Goal: Task Accomplishment & Management: Use online tool/utility

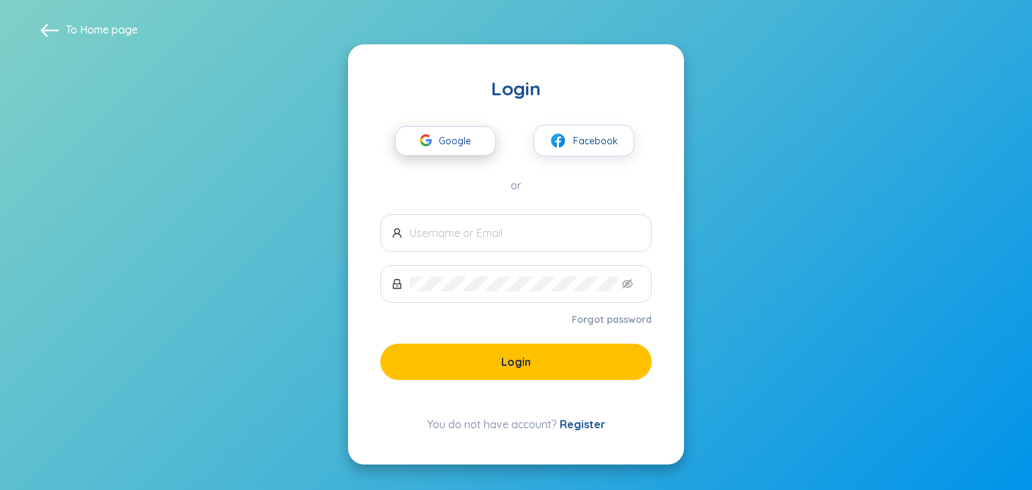
click at [432, 143] on icon "button" at bounding box center [426, 140] width 12 height 12
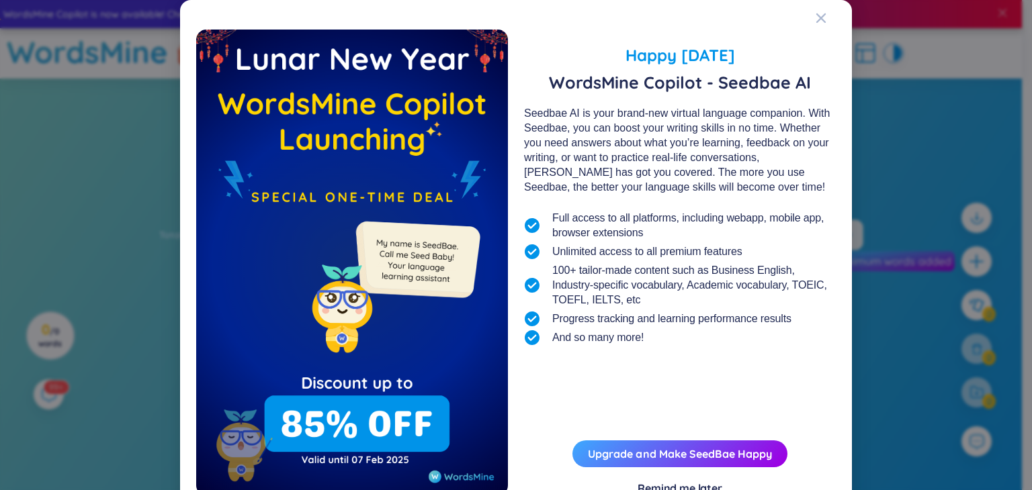
click at [692, 423] on div "Happy [DATE] WordsMine Copilot - Seedbae AI Seedbae AI is your brand-new virtua…" at bounding box center [680, 263] width 312 height 466
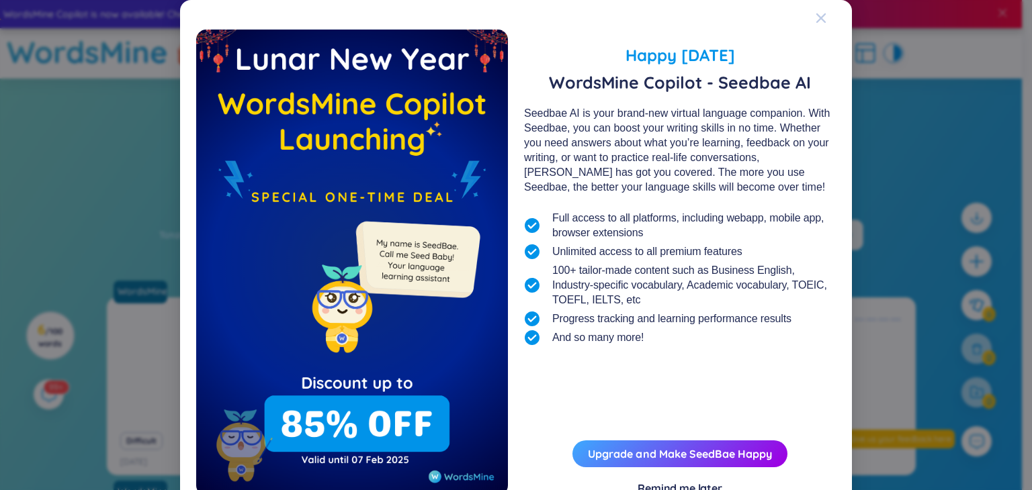
click at [821, 16] on span "Close" at bounding box center [833, 18] width 36 height 36
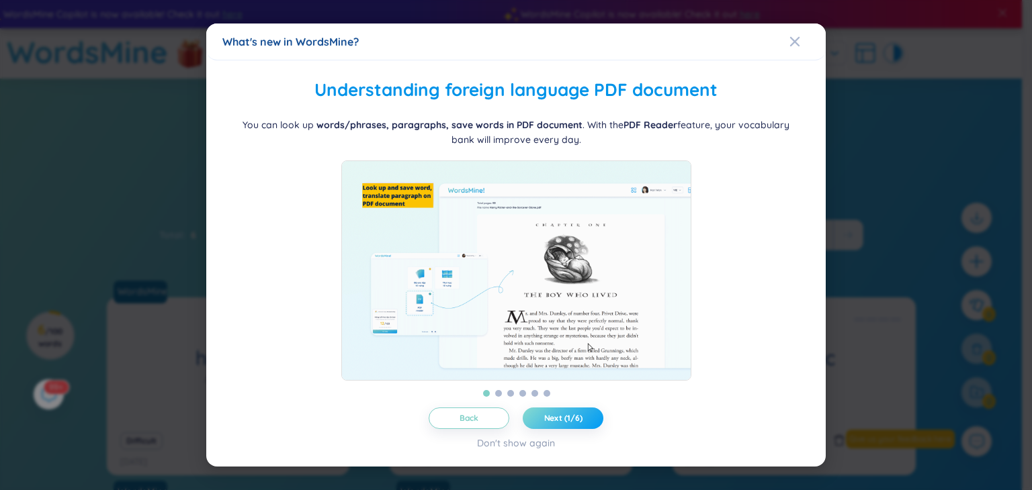
click at [552, 424] on span "Next (1/6)" at bounding box center [563, 418] width 38 height 11
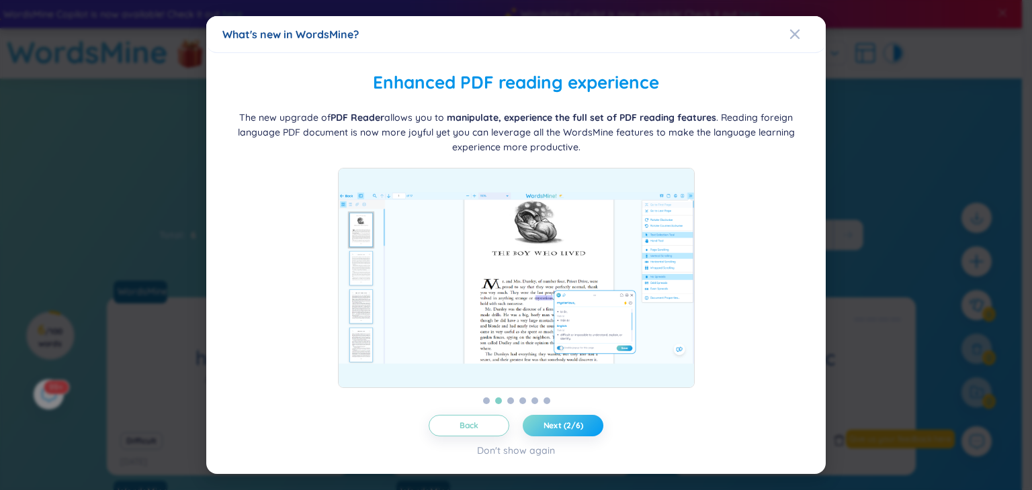
click at [553, 423] on span "Next (2/6)" at bounding box center [563, 425] width 40 height 11
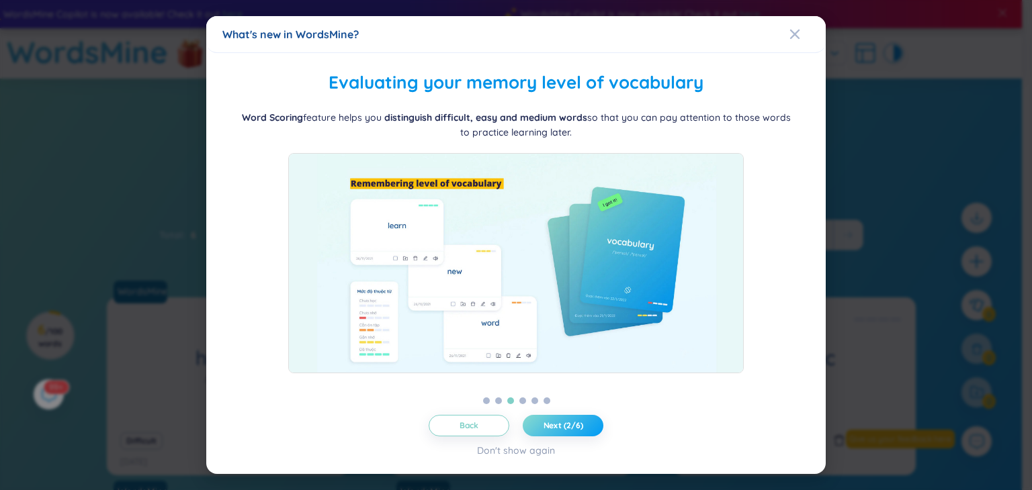
click at [553, 422] on span "Next (2/6)" at bounding box center [563, 425] width 40 height 11
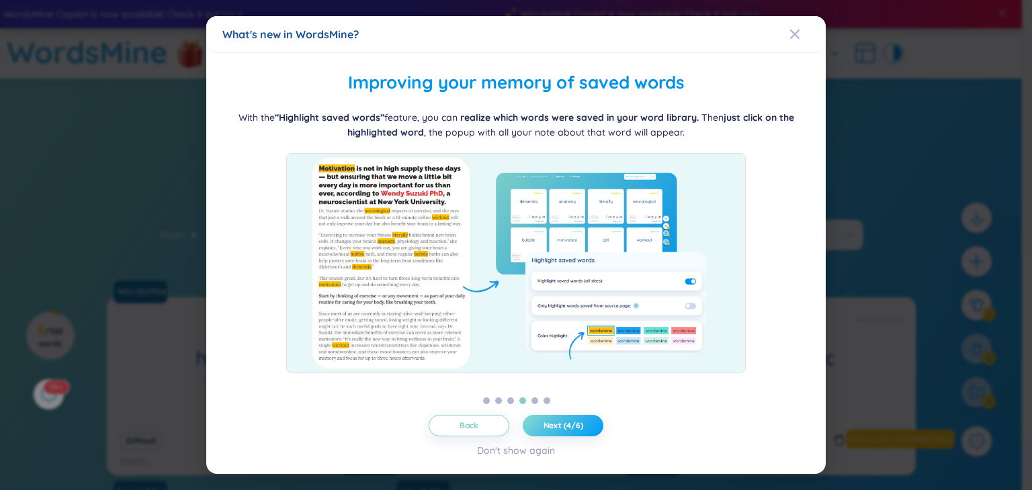
click at [553, 422] on span "Next (4/6)" at bounding box center [563, 425] width 40 height 11
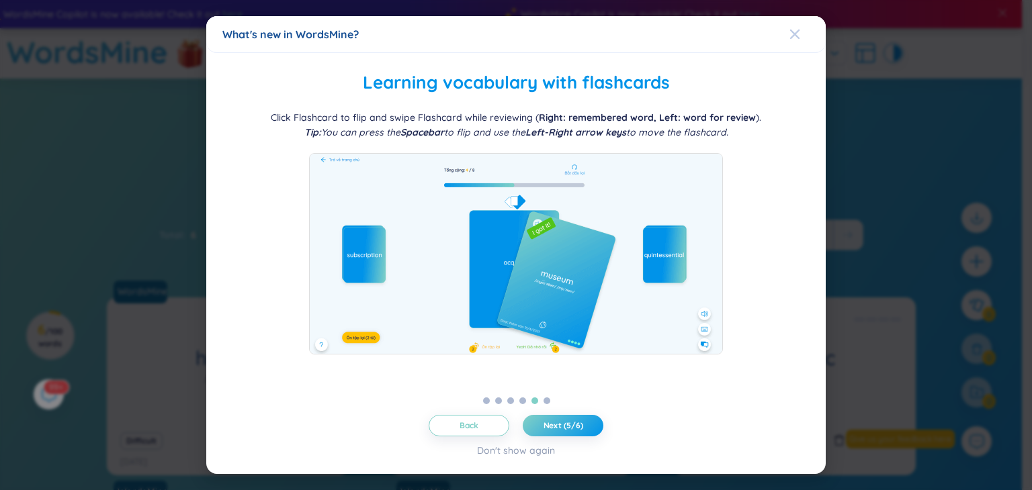
click at [801, 38] on span "Close" at bounding box center [807, 34] width 36 height 36
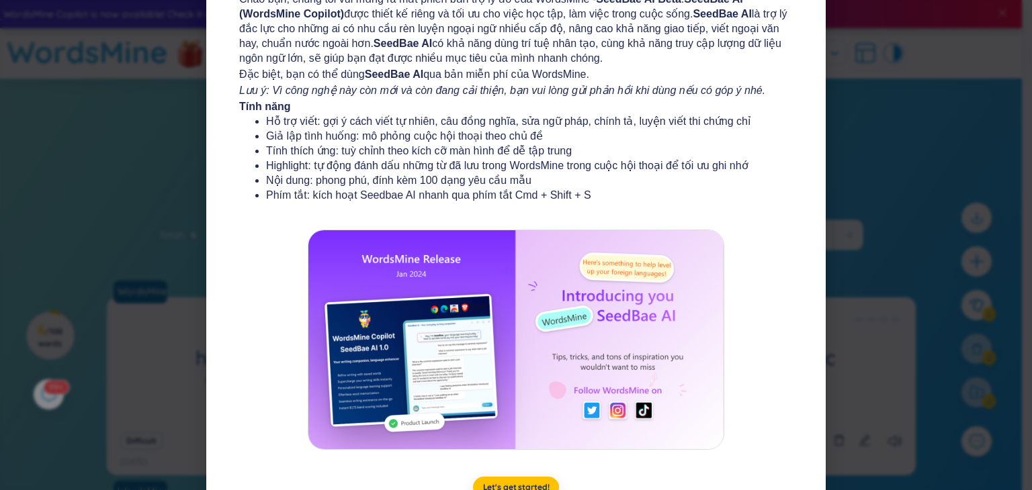
scroll to position [134, 0]
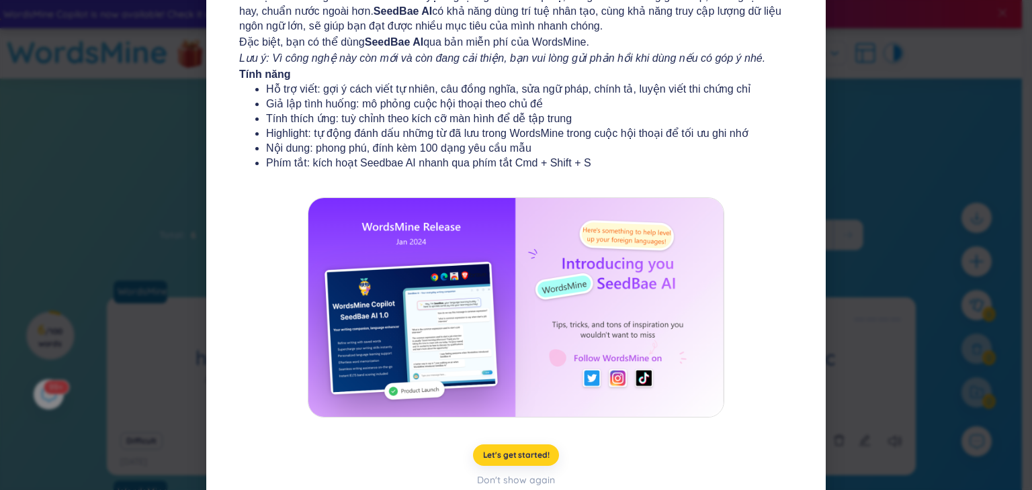
click at [521, 448] on button "Let's get started!" at bounding box center [516, 455] width 87 height 21
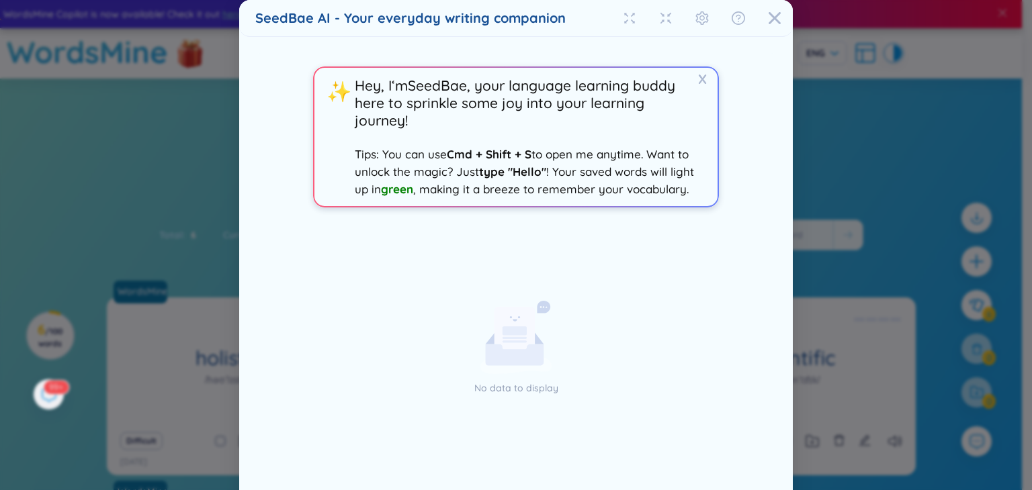
scroll to position [63, 0]
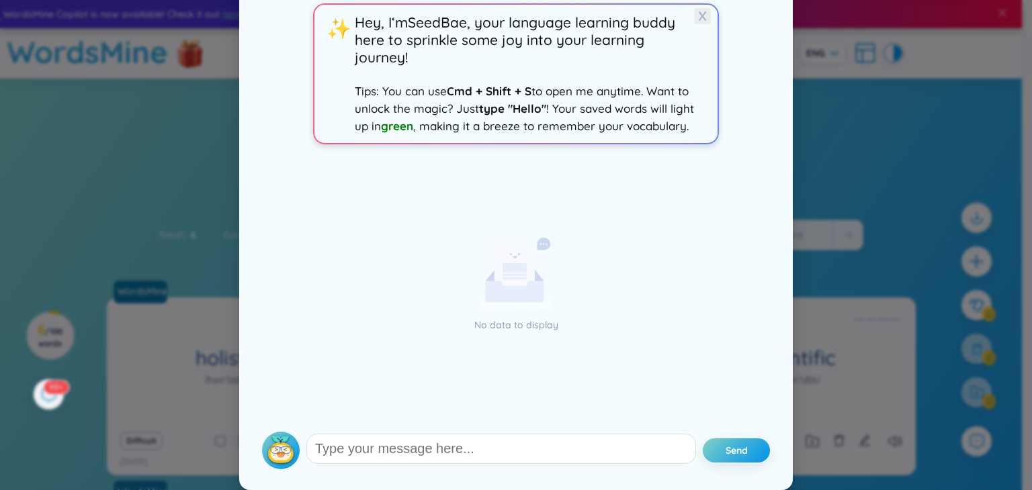
click at [694, 15] on span "X" at bounding box center [702, 16] width 17 height 16
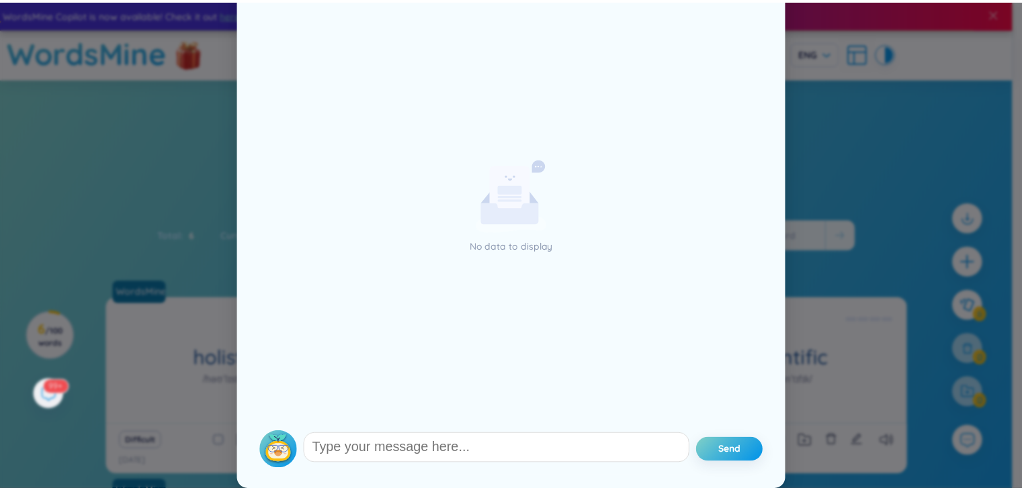
scroll to position [0, 0]
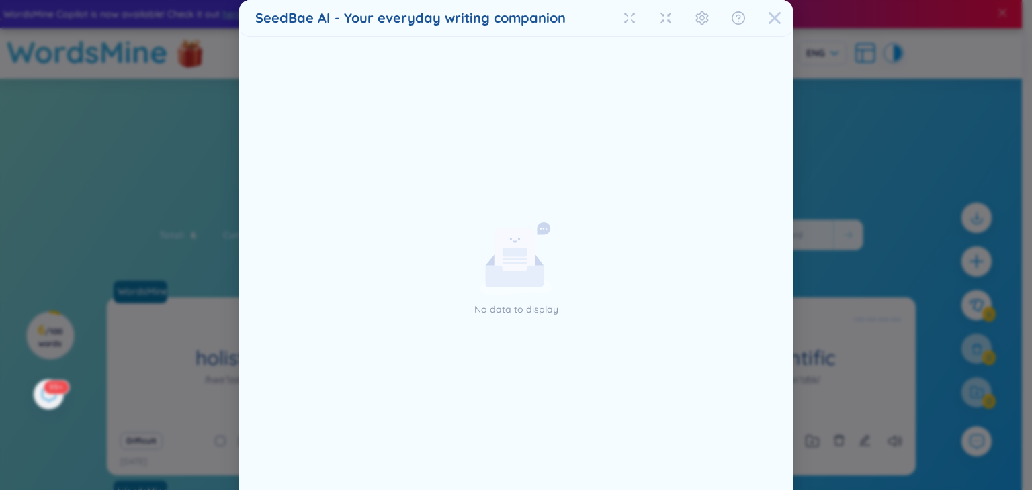
click at [768, 19] on icon "Close" at bounding box center [774, 18] width 12 height 12
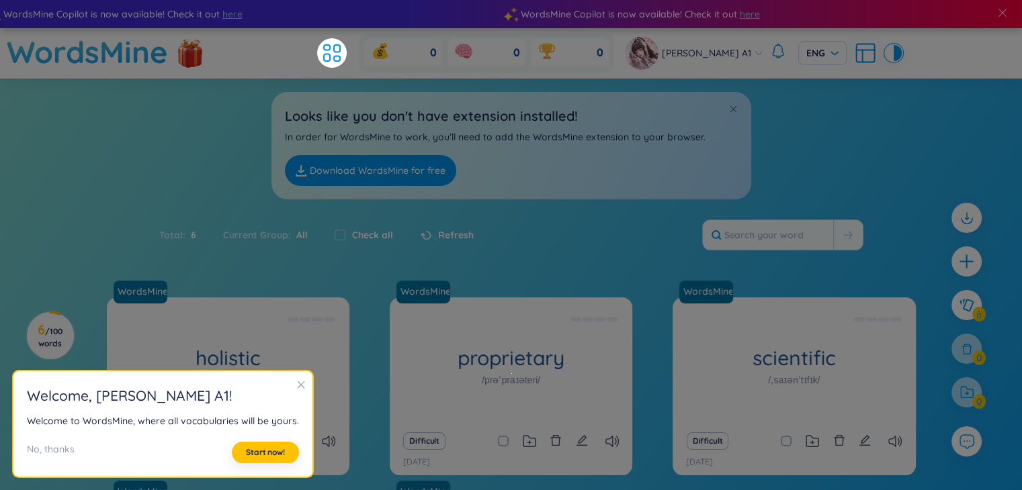
click at [298, 386] on icon "close" at bounding box center [300, 384] width 9 height 9
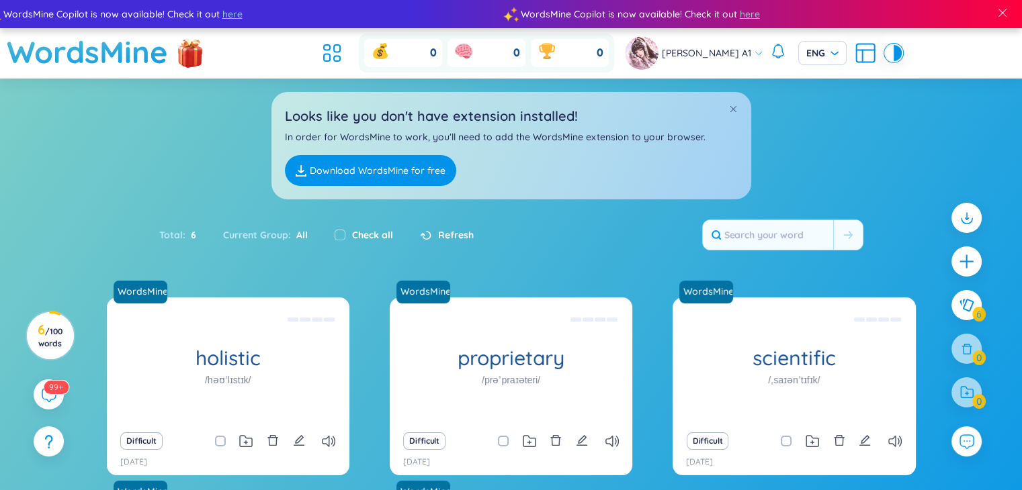
click at [384, 167] on link "Download WordsMine for free" at bounding box center [370, 170] width 171 height 31
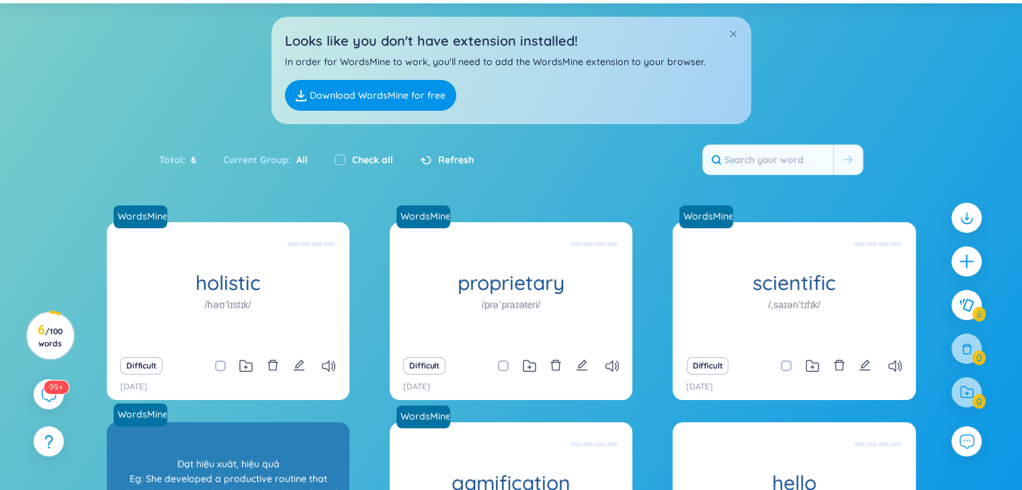
scroll to position [54, 0]
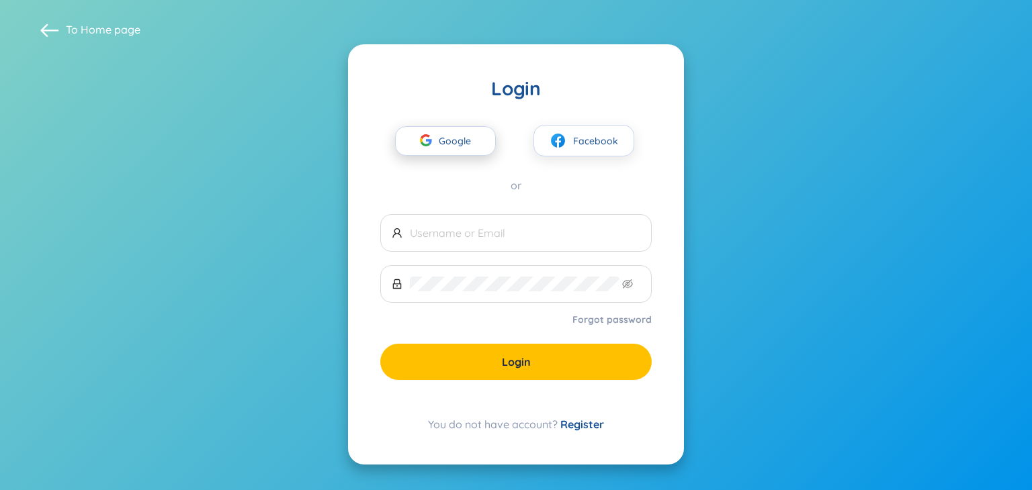
click at [441, 138] on span "Google" at bounding box center [458, 141] width 39 height 28
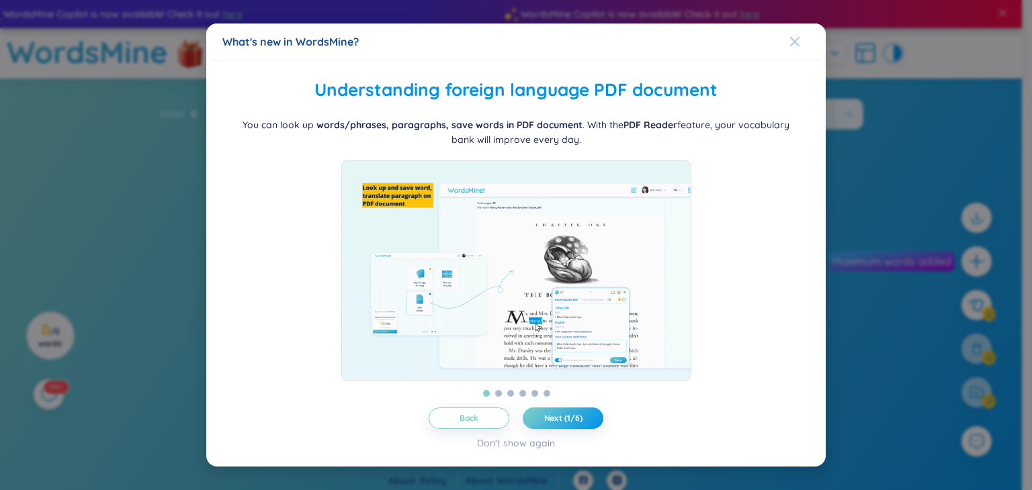
click at [802, 30] on span "Close" at bounding box center [807, 42] width 36 height 36
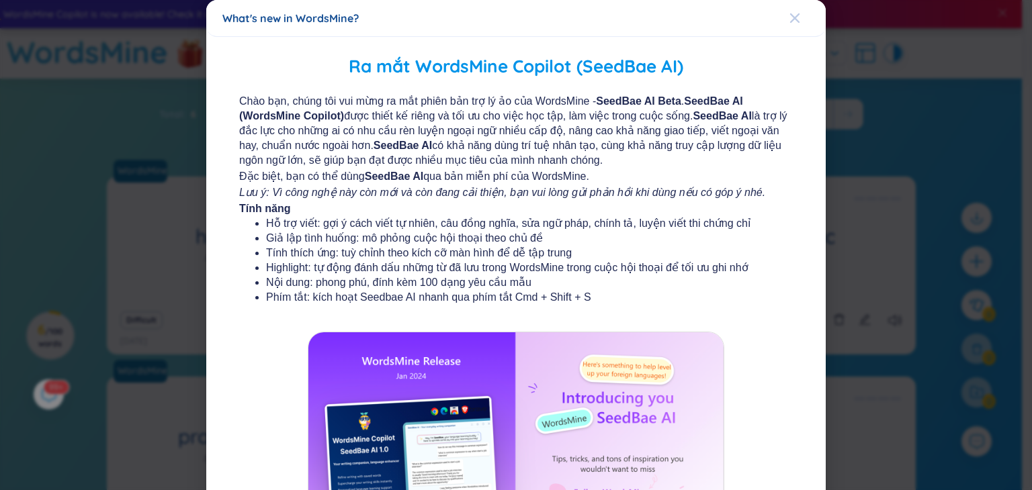
click at [790, 17] on icon "Close" at bounding box center [794, 17] width 9 height 9
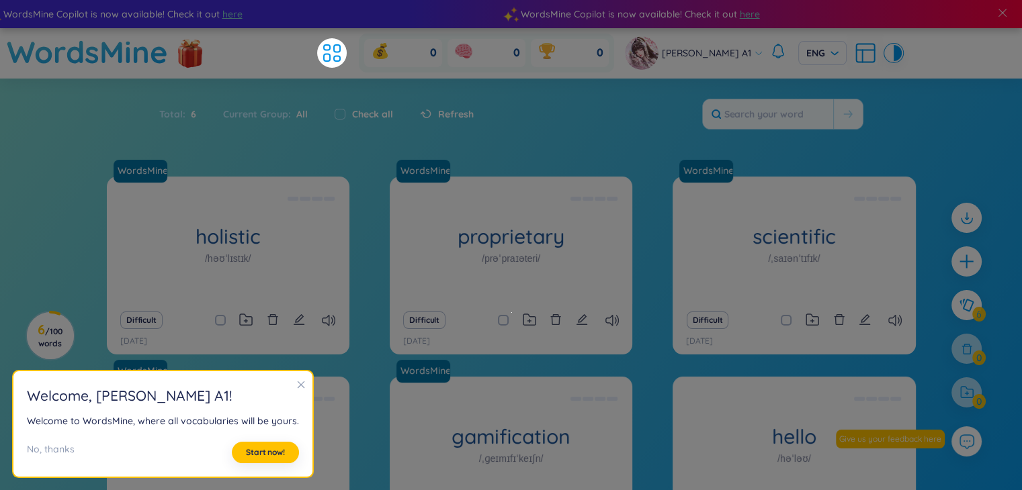
click at [298, 385] on icon "close" at bounding box center [300, 384] width 9 height 9
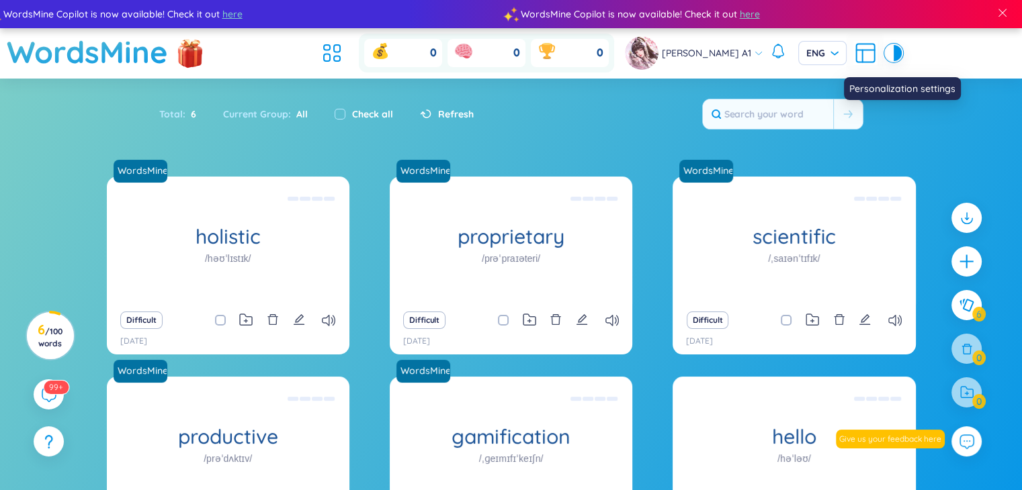
click at [857, 47] on icon at bounding box center [865, 53] width 24 height 24
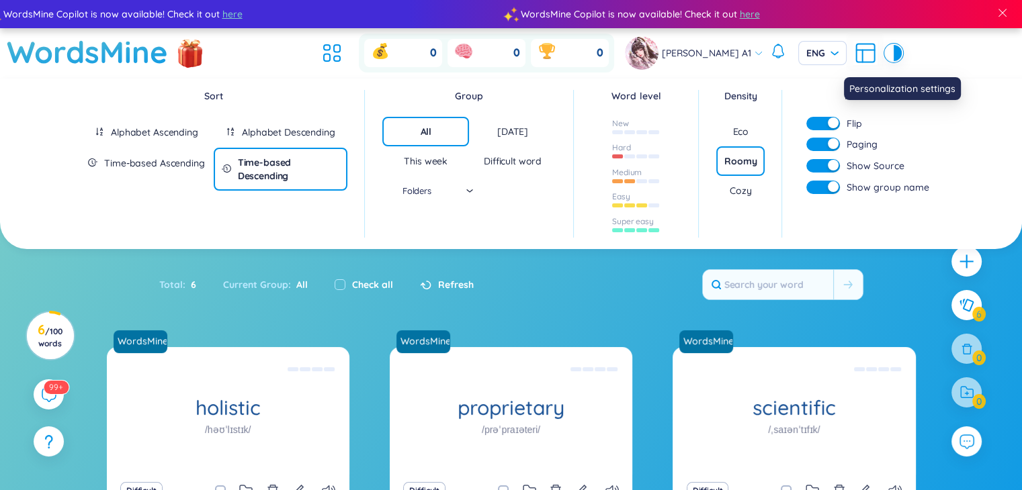
click at [853, 49] on icon at bounding box center [865, 53] width 24 height 24
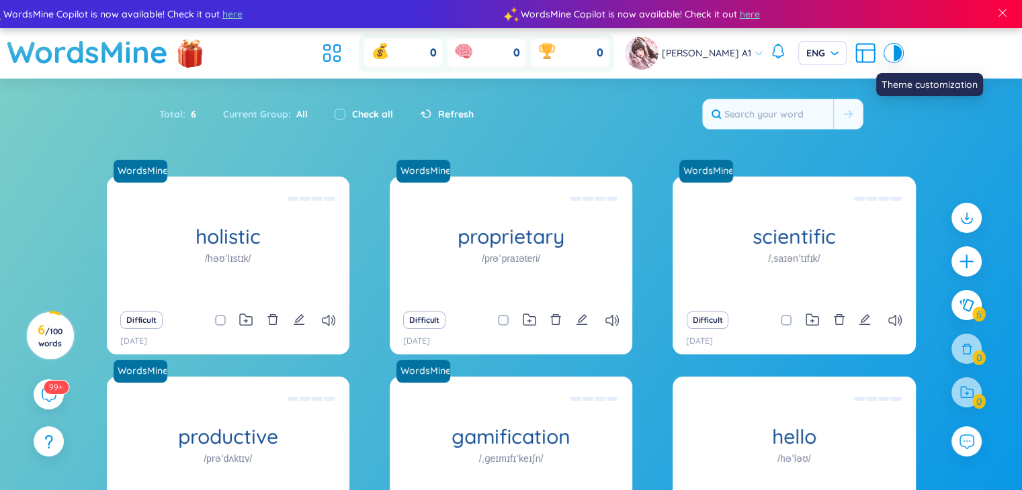
click at [893, 52] on div at bounding box center [897, 53] width 8 height 16
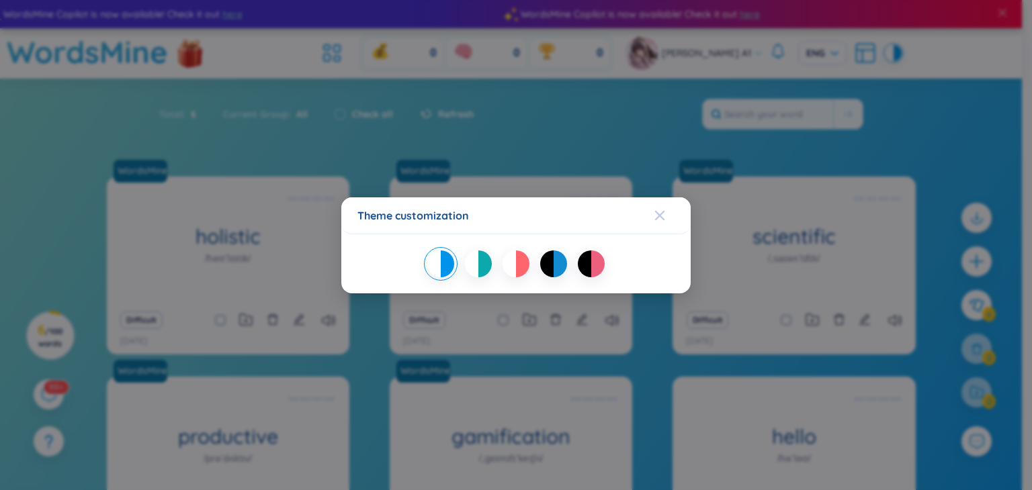
click at [655, 212] on icon "Close" at bounding box center [659, 215] width 11 height 11
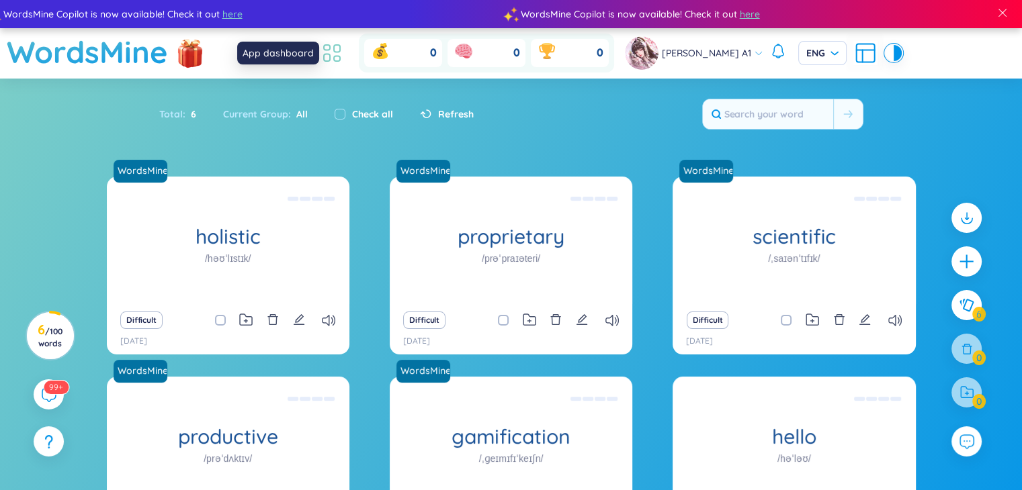
click at [335, 60] on icon at bounding box center [332, 53] width 24 height 24
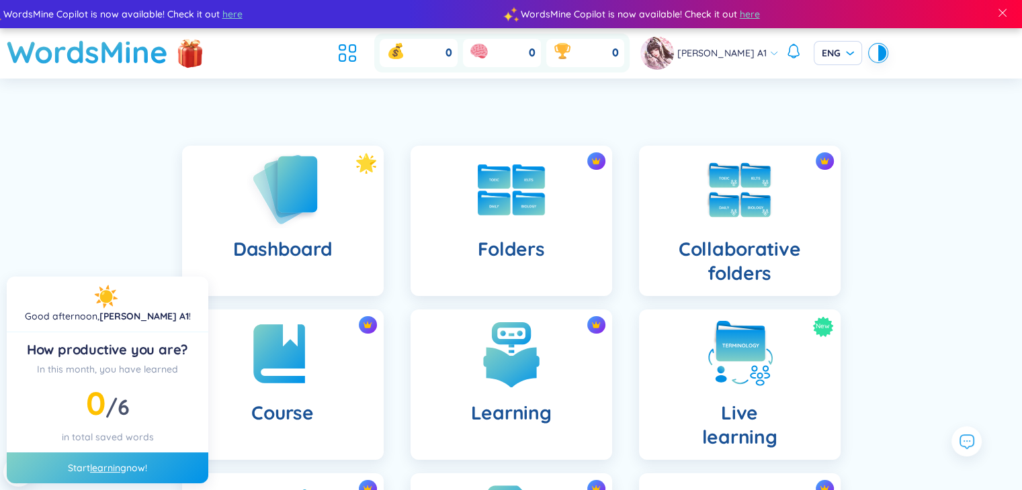
click at [324, 194] on div "Dashboard" at bounding box center [283, 221] width 202 height 150
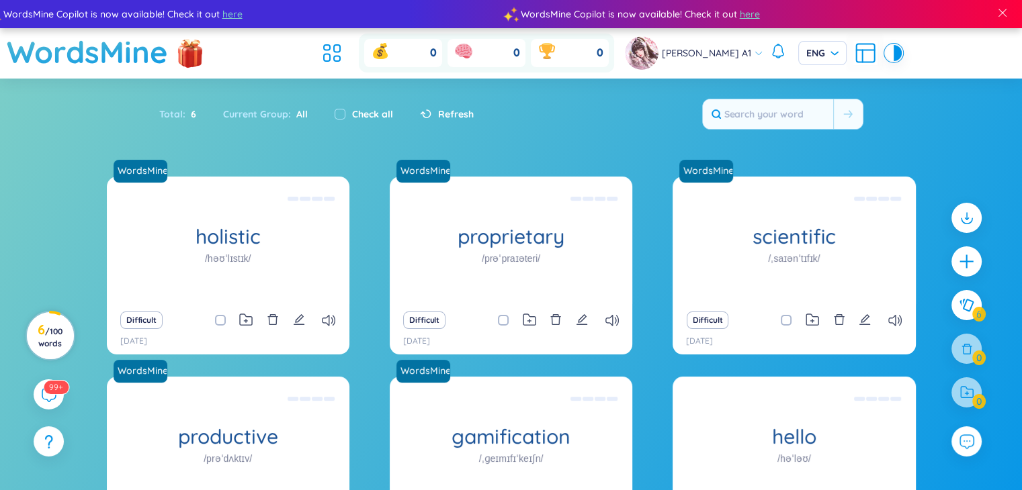
click at [59, 328] on span "/ 100 words" at bounding box center [50, 337] width 24 height 22
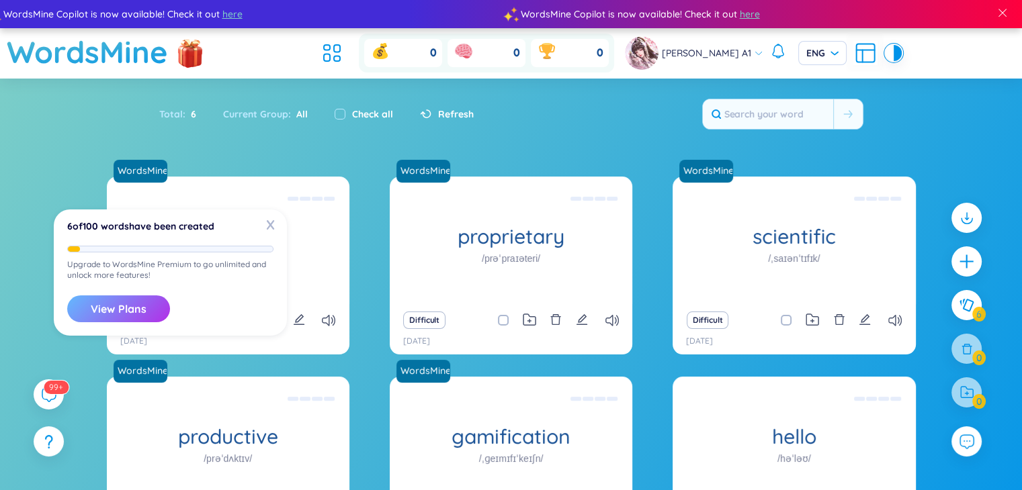
click at [114, 312] on button "View Plans" at bounding box center [118, 309] width 103 height 27
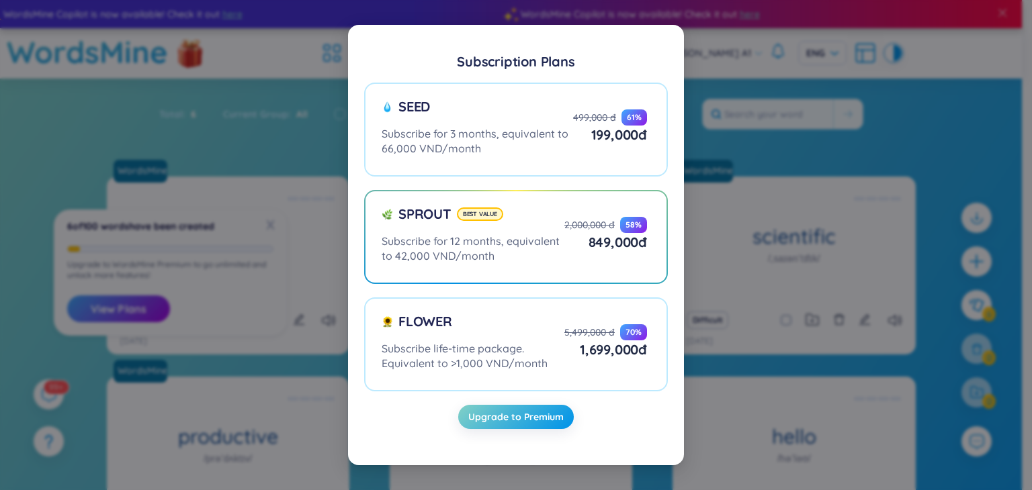
click at [118, 171] on div "Subscription Plans Seed Subscribe for 3 months, equivalent to 66,000 VND/month …" at bounding box center [516, 245] width 1032 height 490
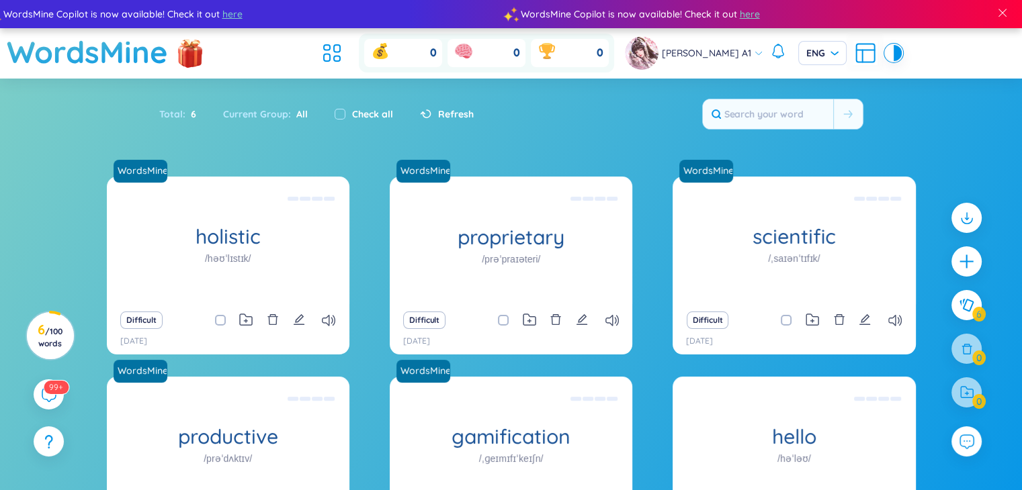
click at [433, 111] on div "Refresh" at bounding box center [447, 114] width 54 height 15
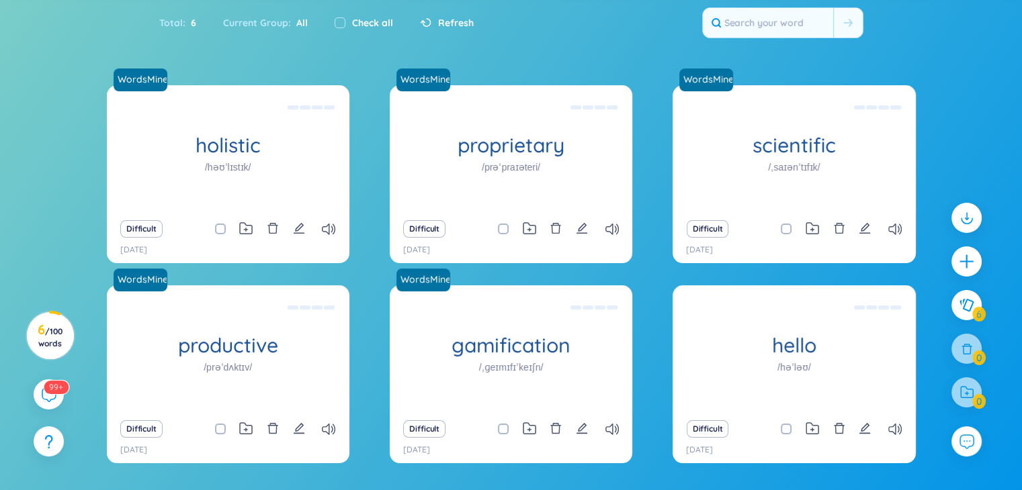
scroll to position [134, 0]
